Goal: Use online tool/utility

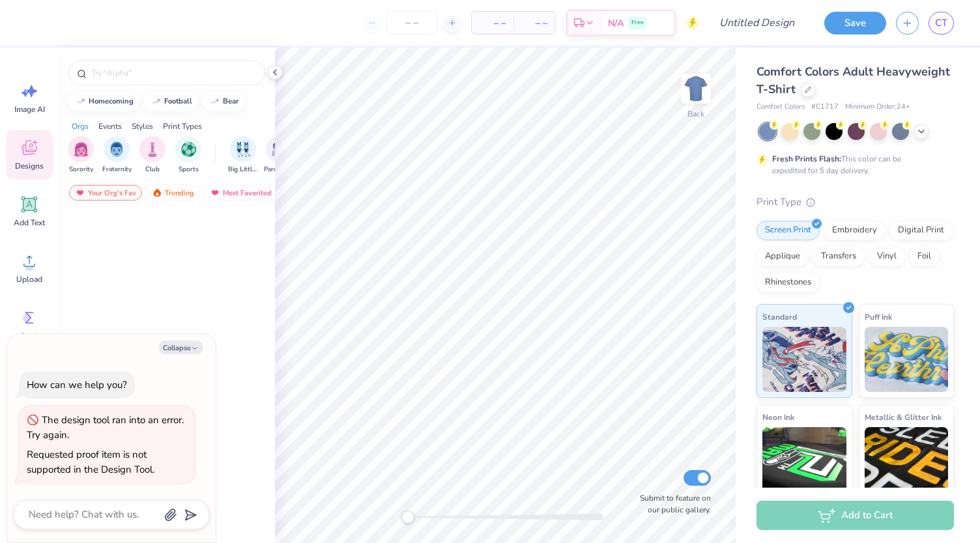
type textarea "x"
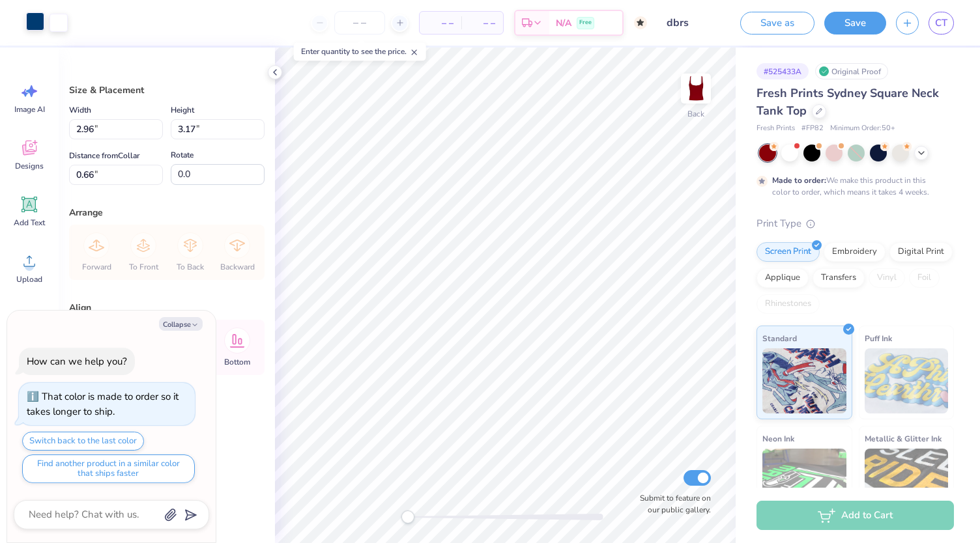
click at [33, 27] on div at bounding box center [35, 21] width 18 height 18
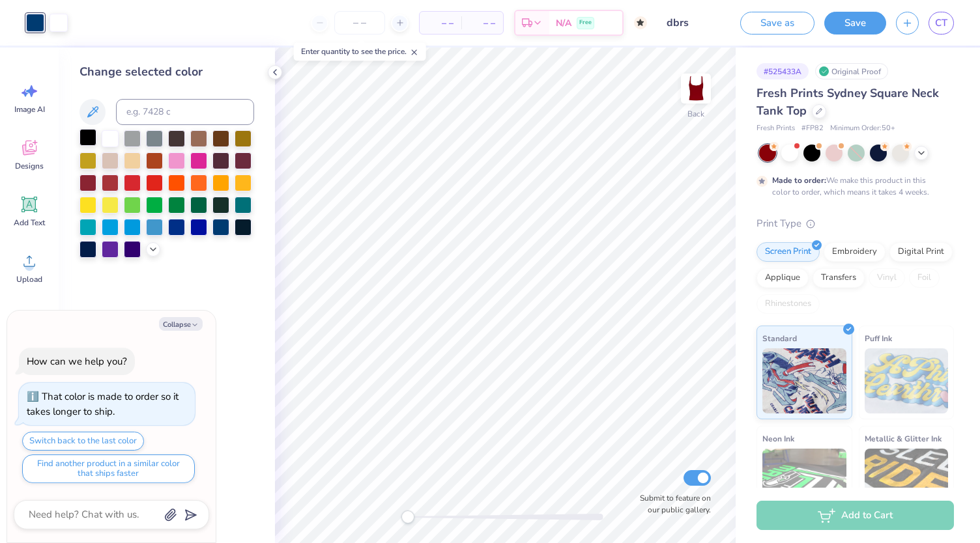
click at [92, 139] on div at bounding box center [87, 137] width 17 height 17
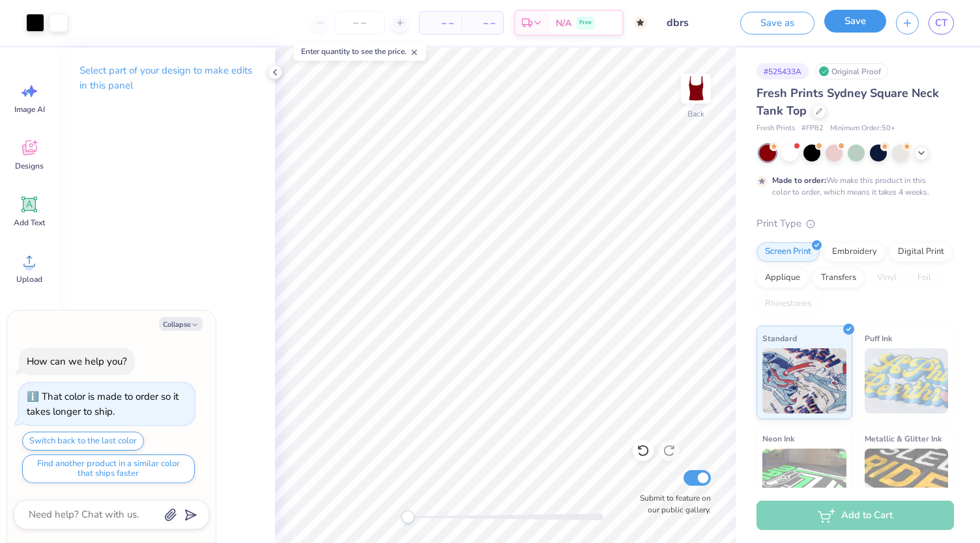
click at [863, 21] on button "Save" at bounding box center [855, 21] width 62 height 23
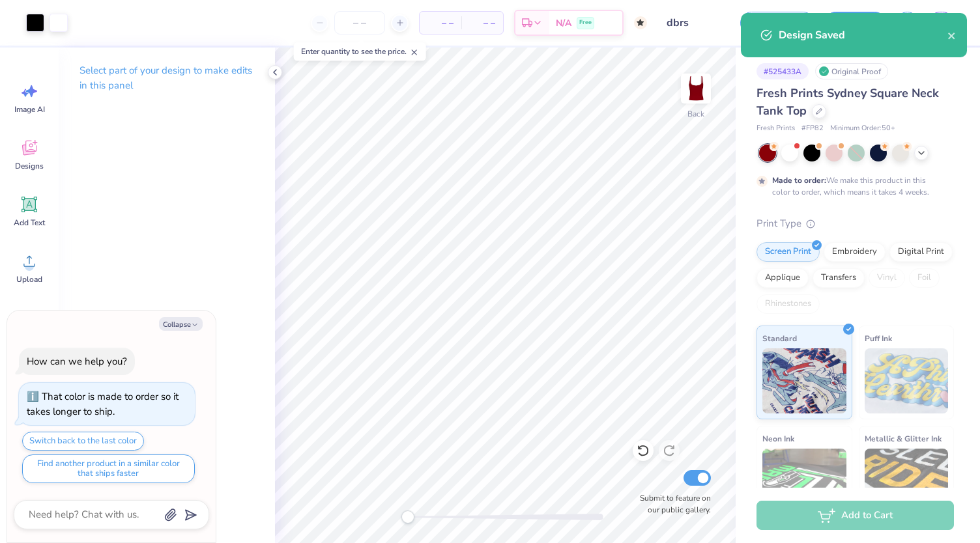
click at [946, 40] on div "Design Saved" at bounding box center [862, 35] width 169 height 16
click at [954, 40] on icon "close" at bounding box center [951, 36] width 9 height 10
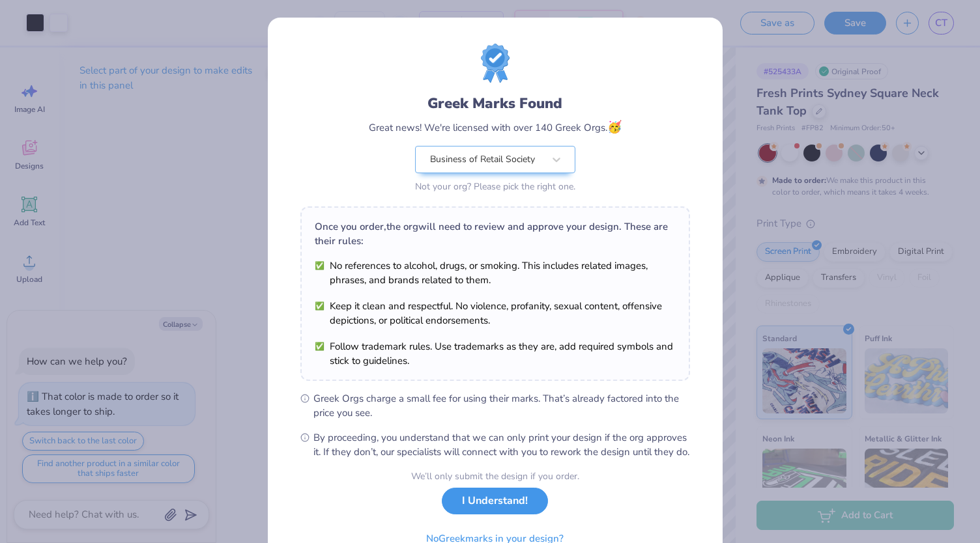
click at [505, 515] on button "I Understand!" at bounding box center [495, 501] width 106 height 27
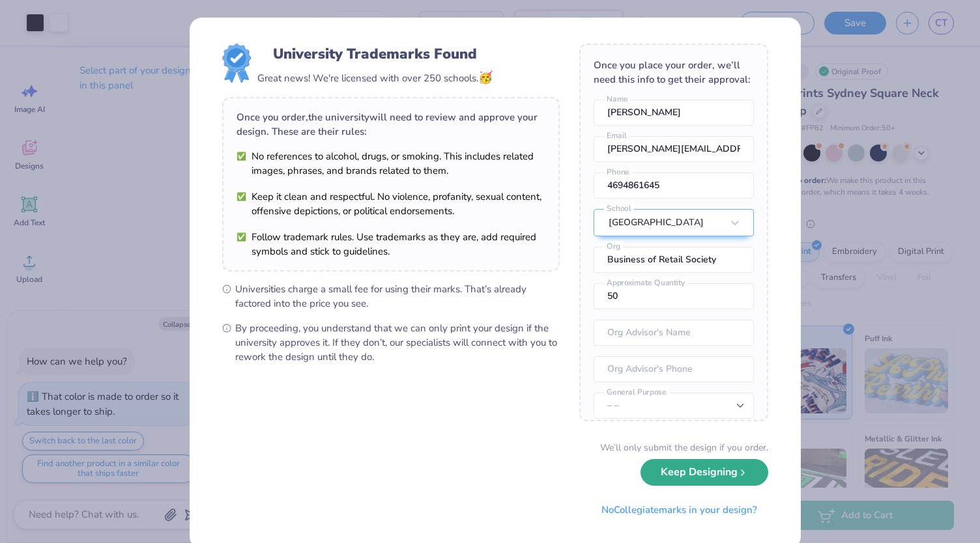
click at [707, 481] on button "Keep Designing" at bounding box center [704, 472] width 128 height 27
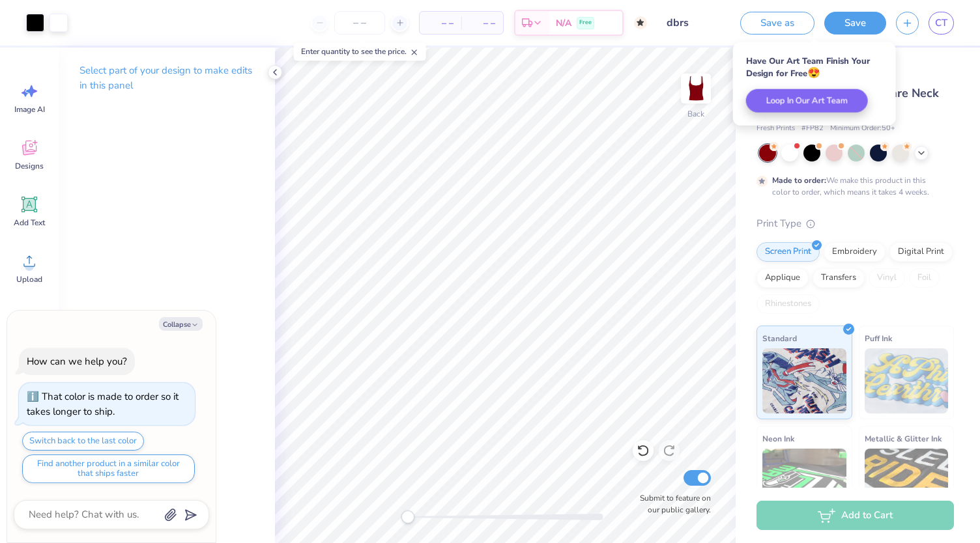
type textarea "x"
click at [949, 18] on link "CT" at bounding box center [940, 23] width 25 height 23
